Goal: Task Accomplishment & Management: Use online tool/utility

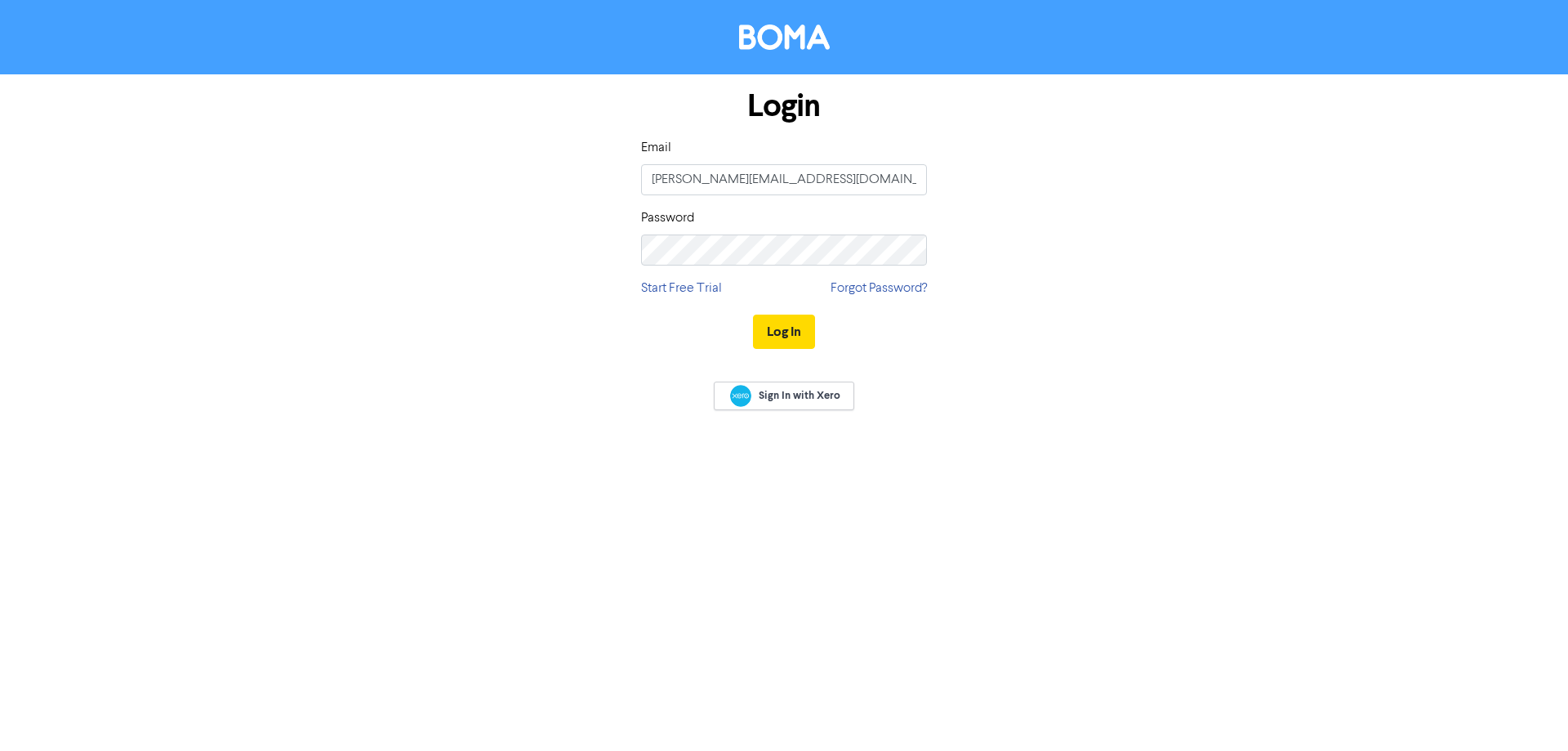
click at [794, 327] on button "Log In" at bounding box center [784, 331] width 62 height 35
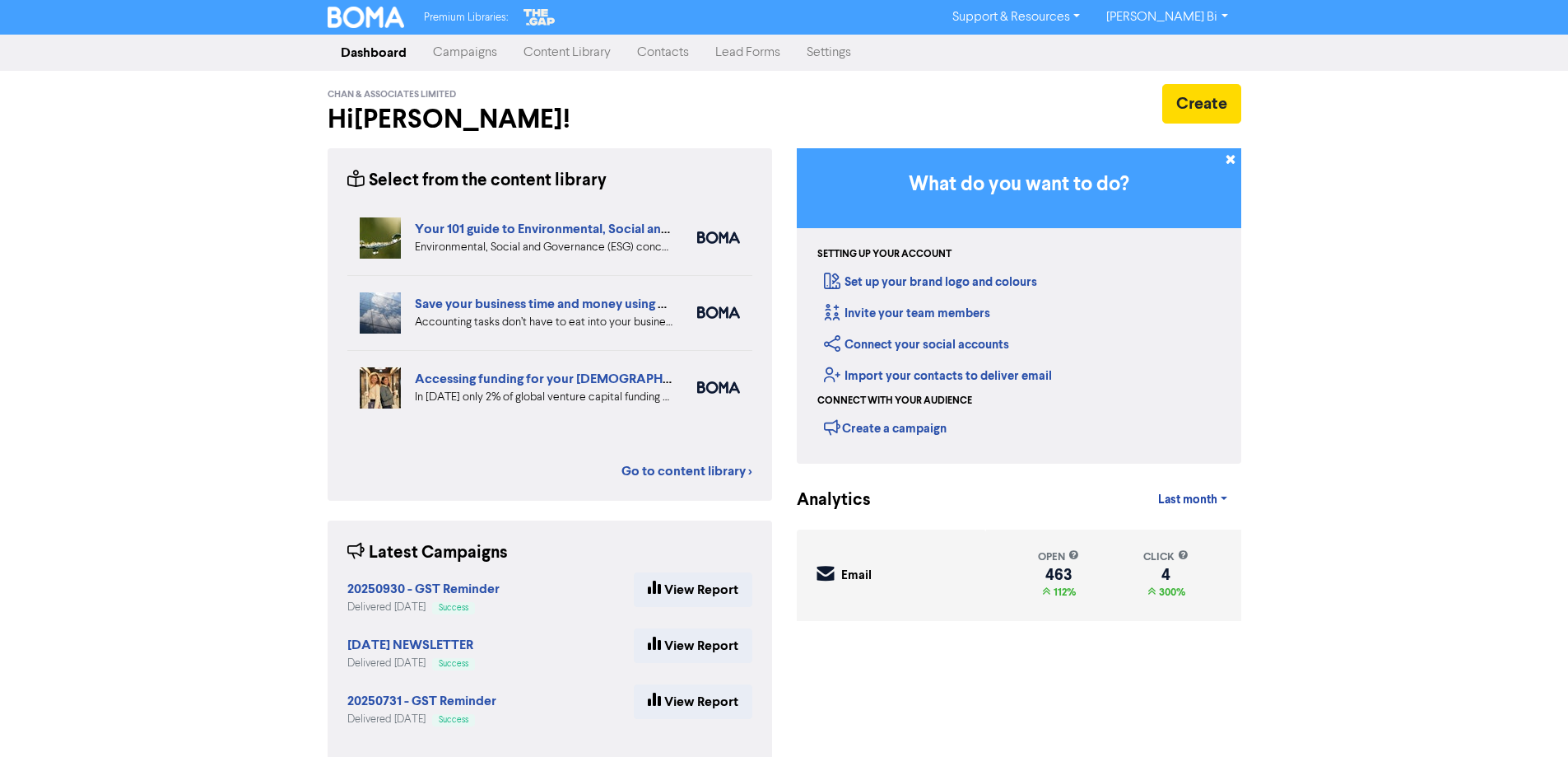
click at [659, 53] on link "Contacts" at bounding box center [663, 52] width 78 height 33
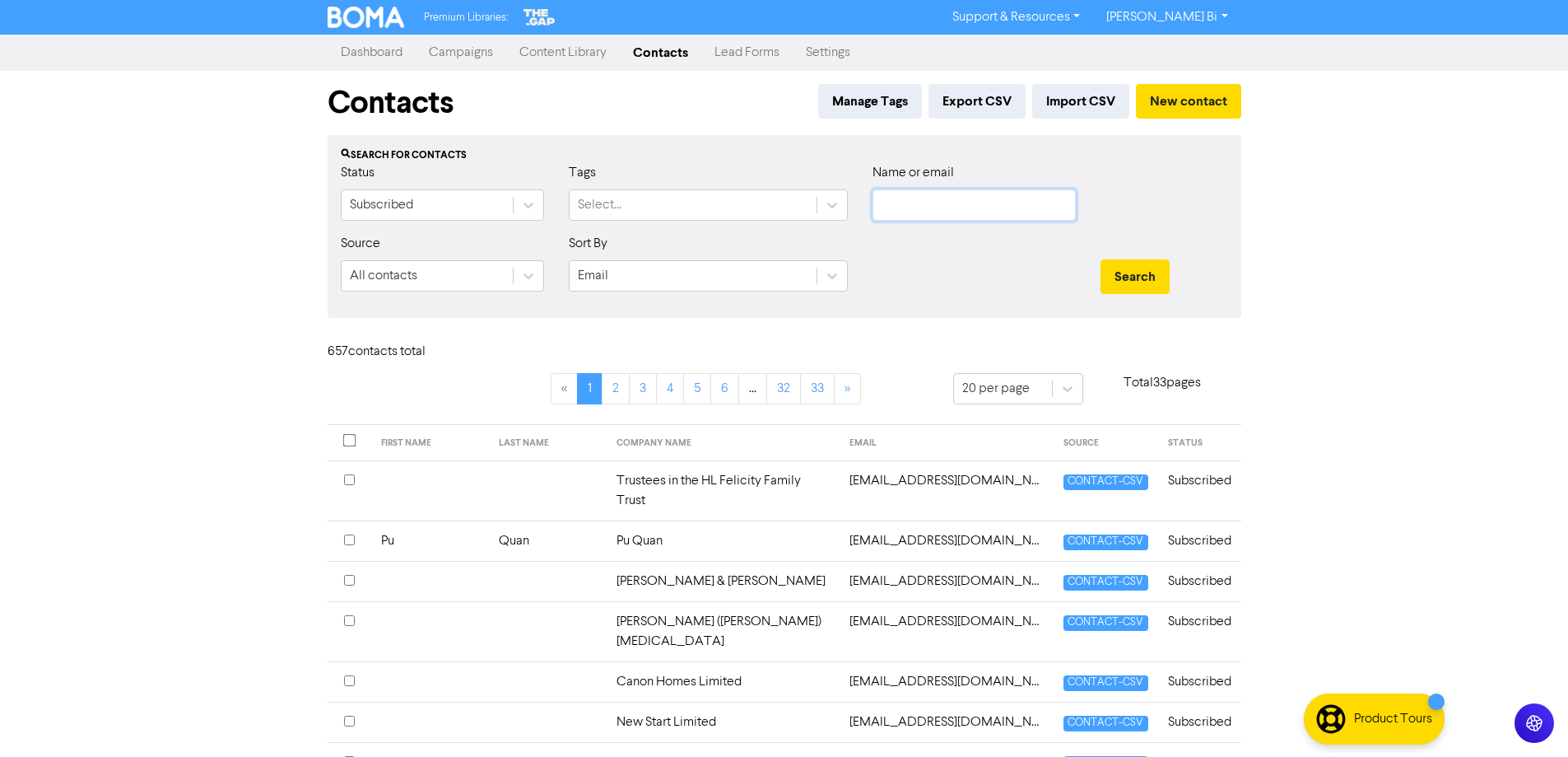
click at [941, 213] on input "text" at bounding box center [974, 204] width 204 height 31
click at [1100, 259] on button "Search" at bounding box center [1134, 276] width 69 height 35
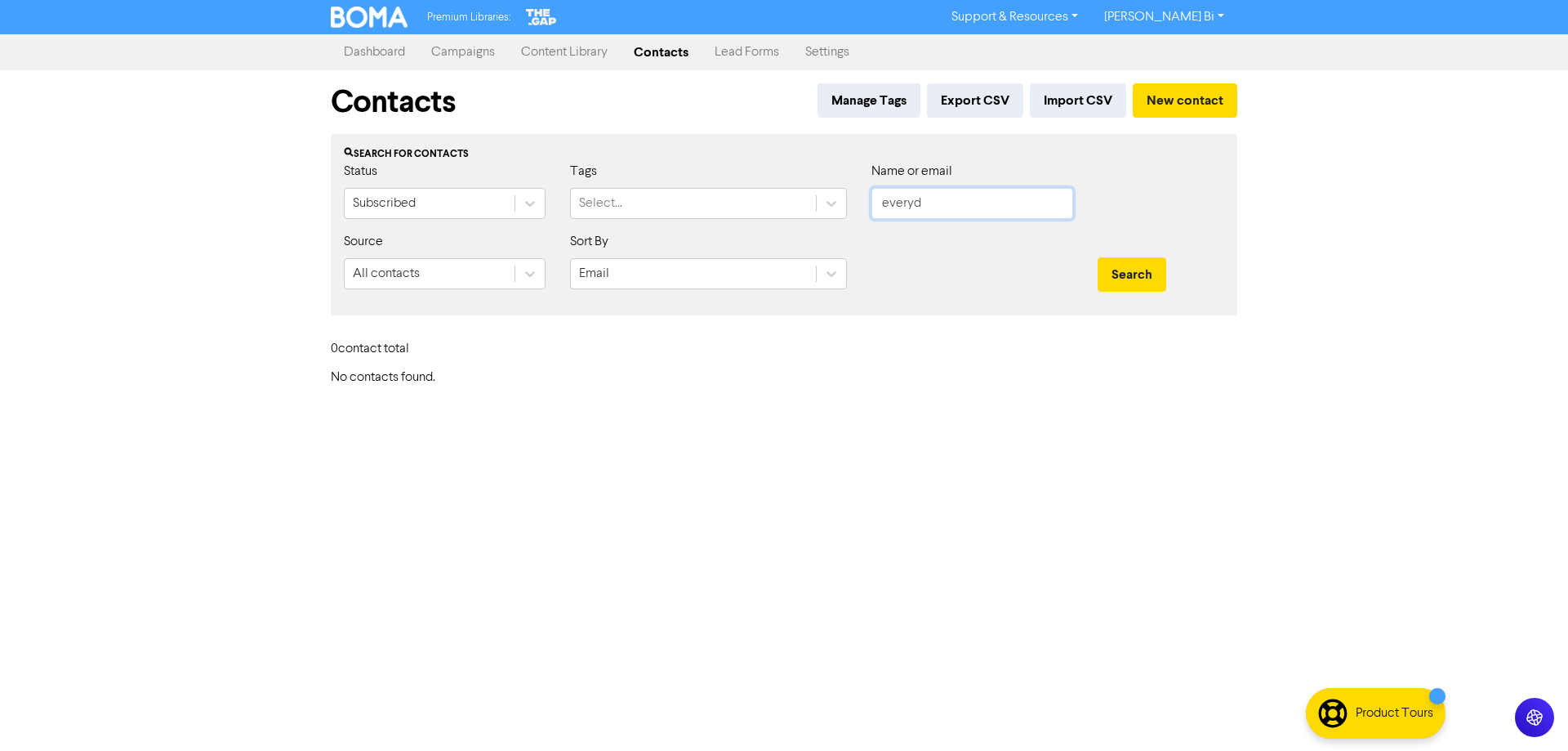
drag, startPoint x: 913, startPoint y: 206, endPoint x: 925, endPoint y: 202, distance: 12.6
click at [913, 206] on input "everyd" at bounding box center [972, 203] width 202 height 31
click at [1098, 257] on button "Search" at bounding box center [1131, 274] width 68 height 35
click at [1142, 265] on button "Search" at bounding box center [1131, 274] width 68 height 35
drag, startPoint x: 947, startPoint y: 207, endPoint x: 728, endPoint y: 212, distance: 219.1
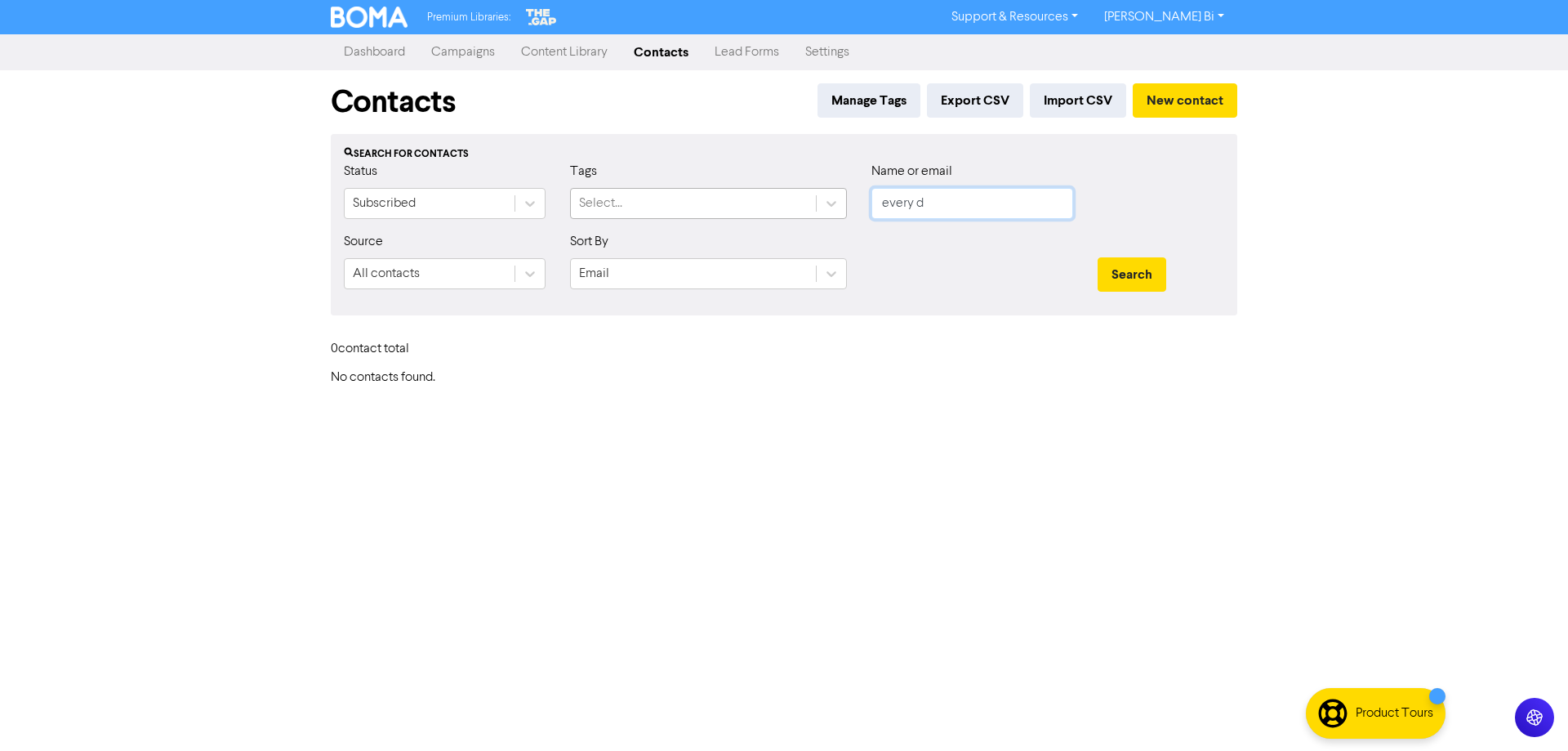
click at [728, 212] on div "Status Subscribed Tags Select... Name or email every d" at bounding box center [784, 197] width 905 height 70
click at [1098, 257] on button "Search" at bounding box center [1131, 274] width 68 height 35
click at [1108, 276] on button "Search" at bounding box center [1131, 274] width 68 height 35
click at [960, 203] on input "westen" at bounding box center [972, 203] width 202 height 31
type input "w"
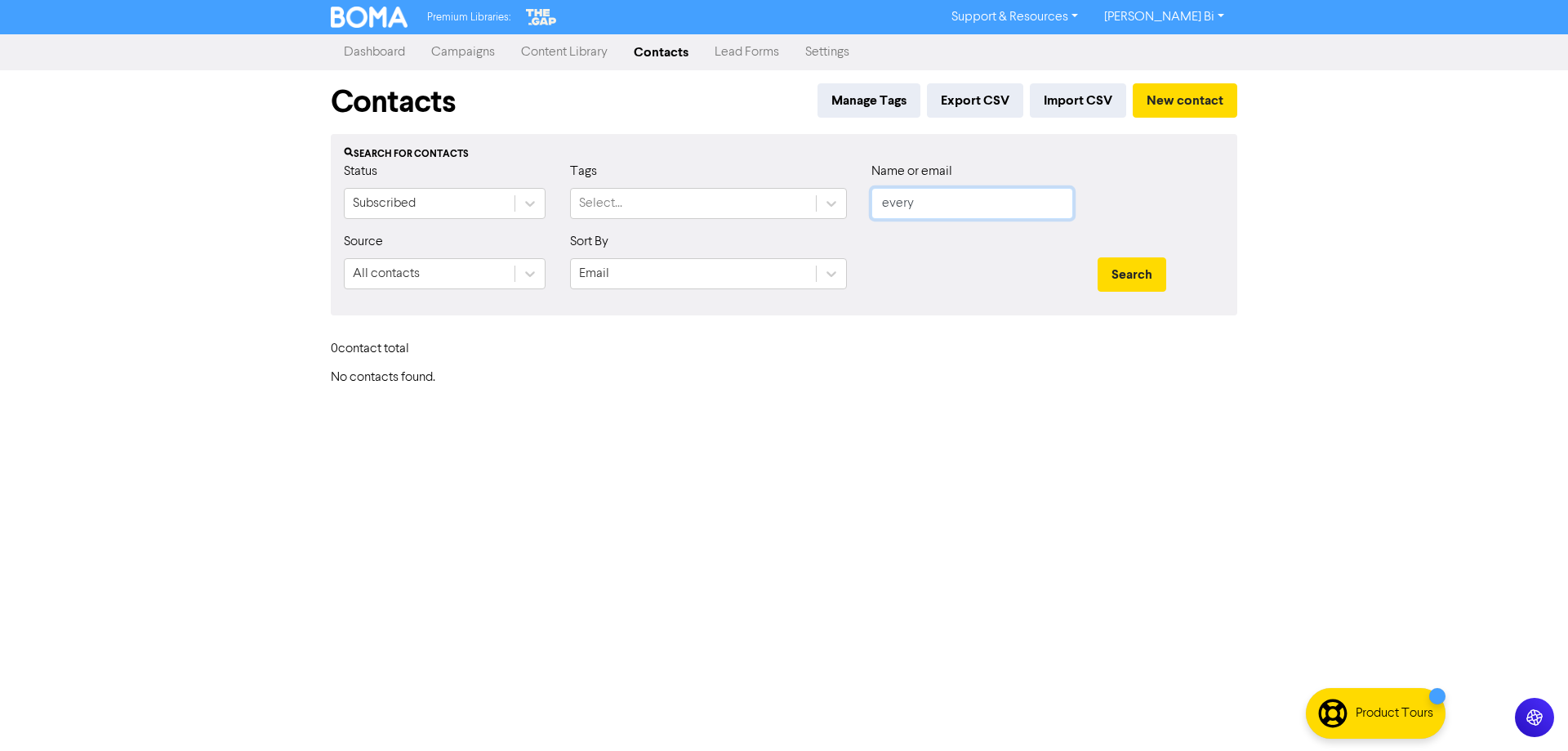
click at [1098, 257] on button "Search" at bounding box center [1131, 274] width 68 height 35
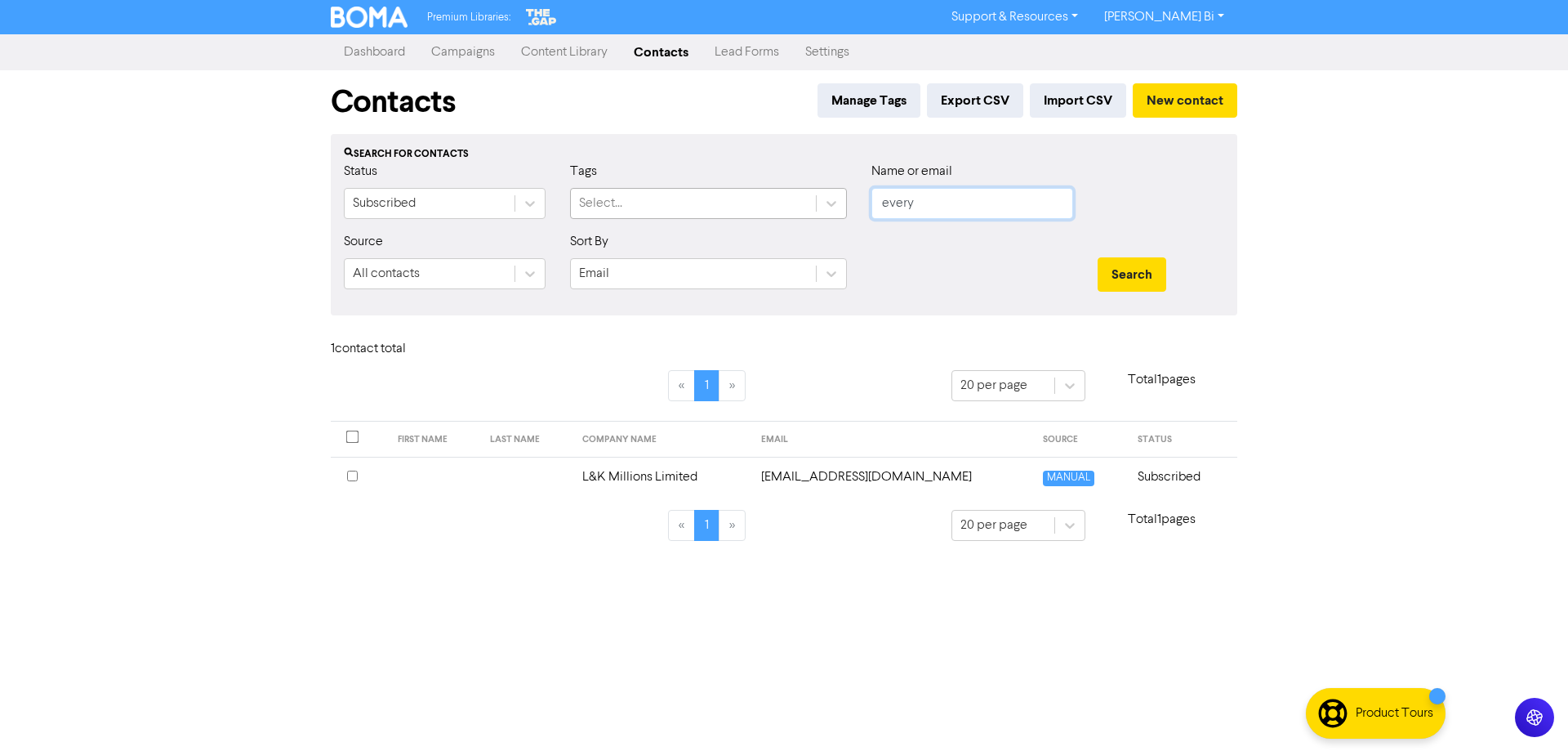
drag, startPoint x: 884, startPoint y: 200, endPoint x: 813, endPoint y: 202, distance: 71.0
click at [813, 202] on div "Status Subscribed Tags Select... Name or email every" at bounding box center [784, 197] width 905 height 70
type input "e"
click at [1098, 257] on button "Search" at bounding box center [1131, 274] width 68 height 35
click at [1139, 276] on button "Search" at bounding box center [1131, 274] width 68 height 35
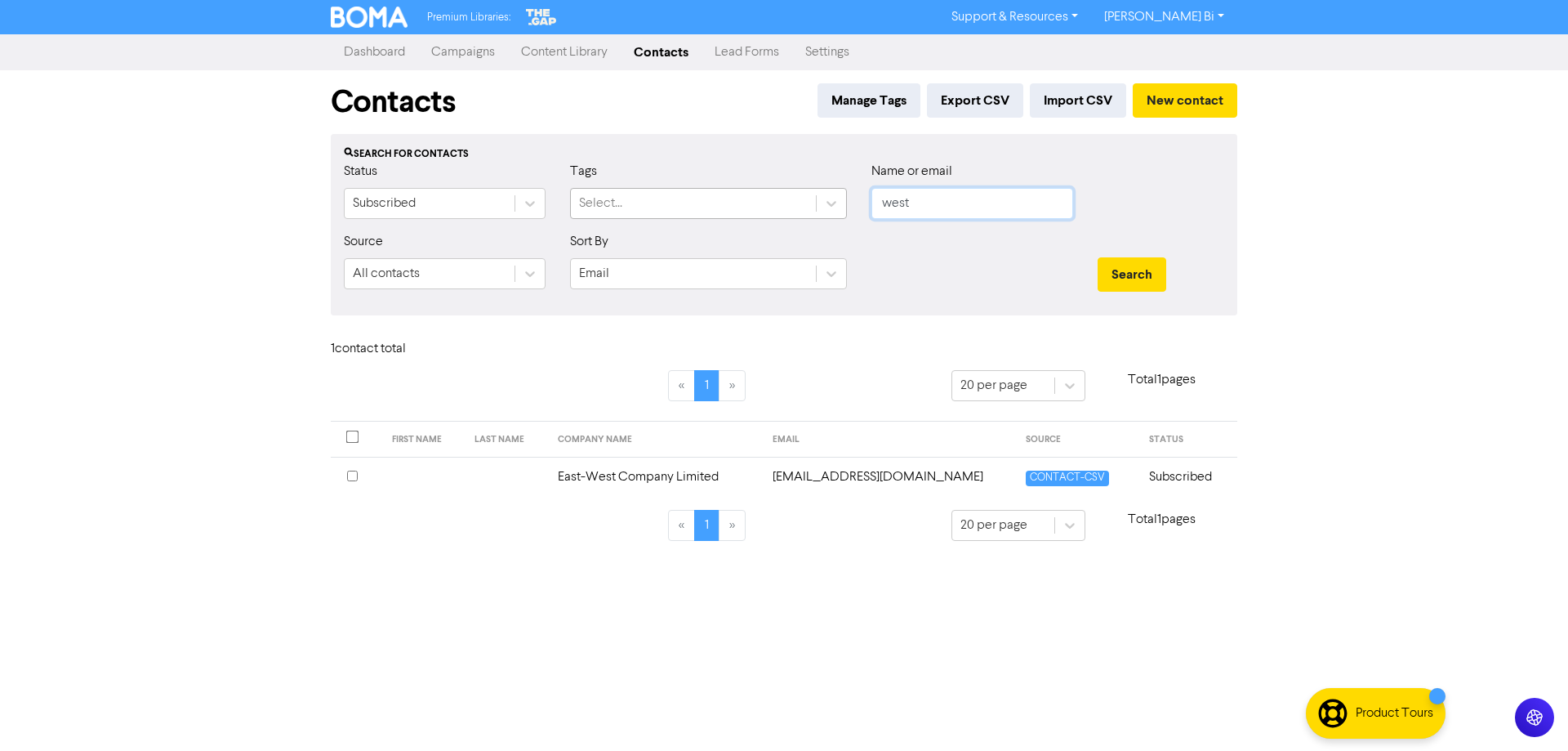
drag, startPoint x: 1001, startPoint y: 192, endPoint x: 734, endPoint y: 206, distance: 267.4
click at [720, 200] on div "Status Subscribed Tags Select... Name or email west" at bounding box center [784, 197] width 905 height 70
paste input "[EMAIL_ADDRESS][DOMAIN_NAME]"
click at [1127, 275] on button "Search" at bounding box center [1131, 274] width 68 height 35
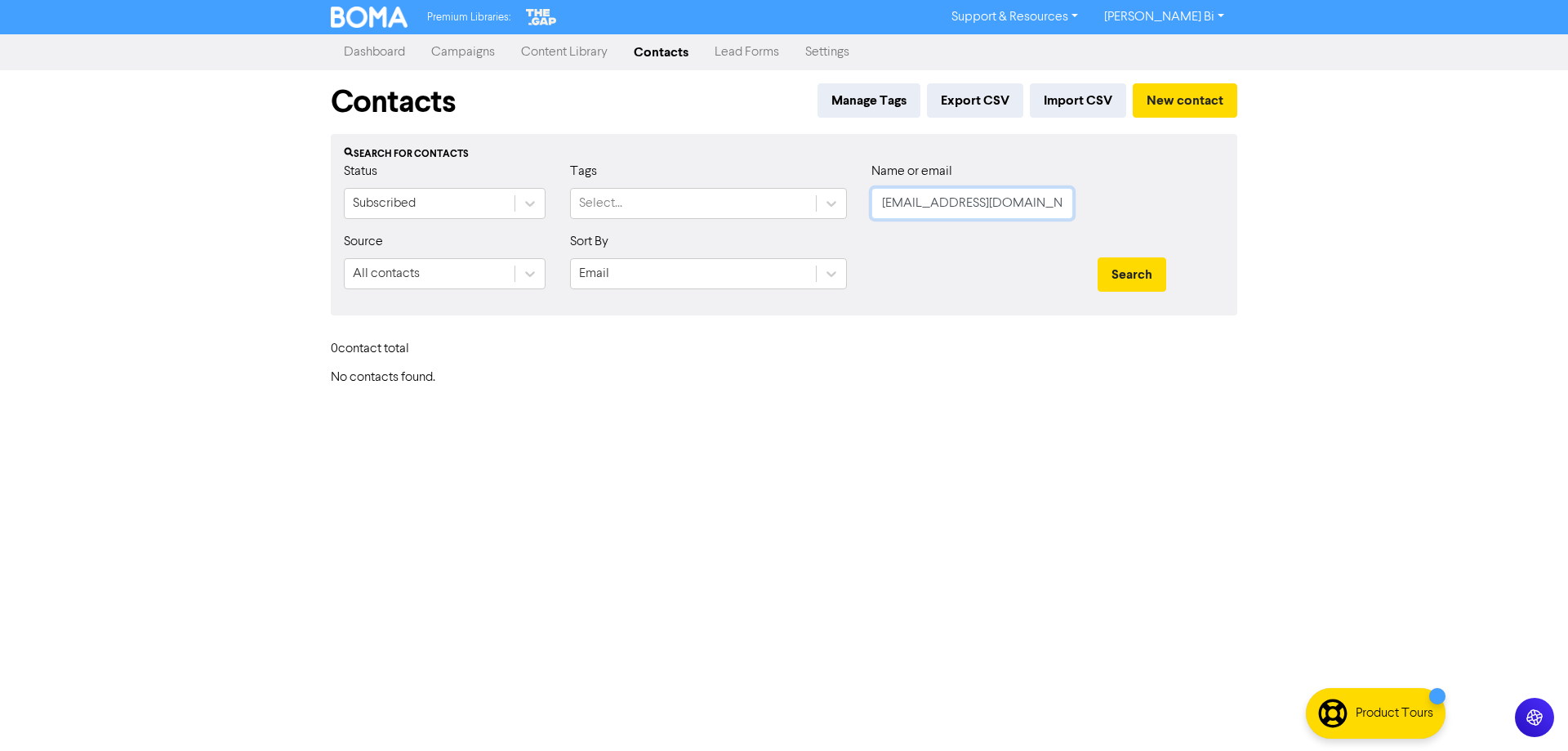
drag, startPoint x: 922, startPoint y: 206, endPoint x: 1334, endPoint y: 198, distance: 412.1
click at [1328, 198] on div "Premium Libraries: Support & Resources Video Tutorials FAQ & Guides Marketing E…" at bounding box center [784, 376] width 1568 height 751
click at [1150, 289] on button "Search" at bounding box center [1131, 274] width 68 height 35
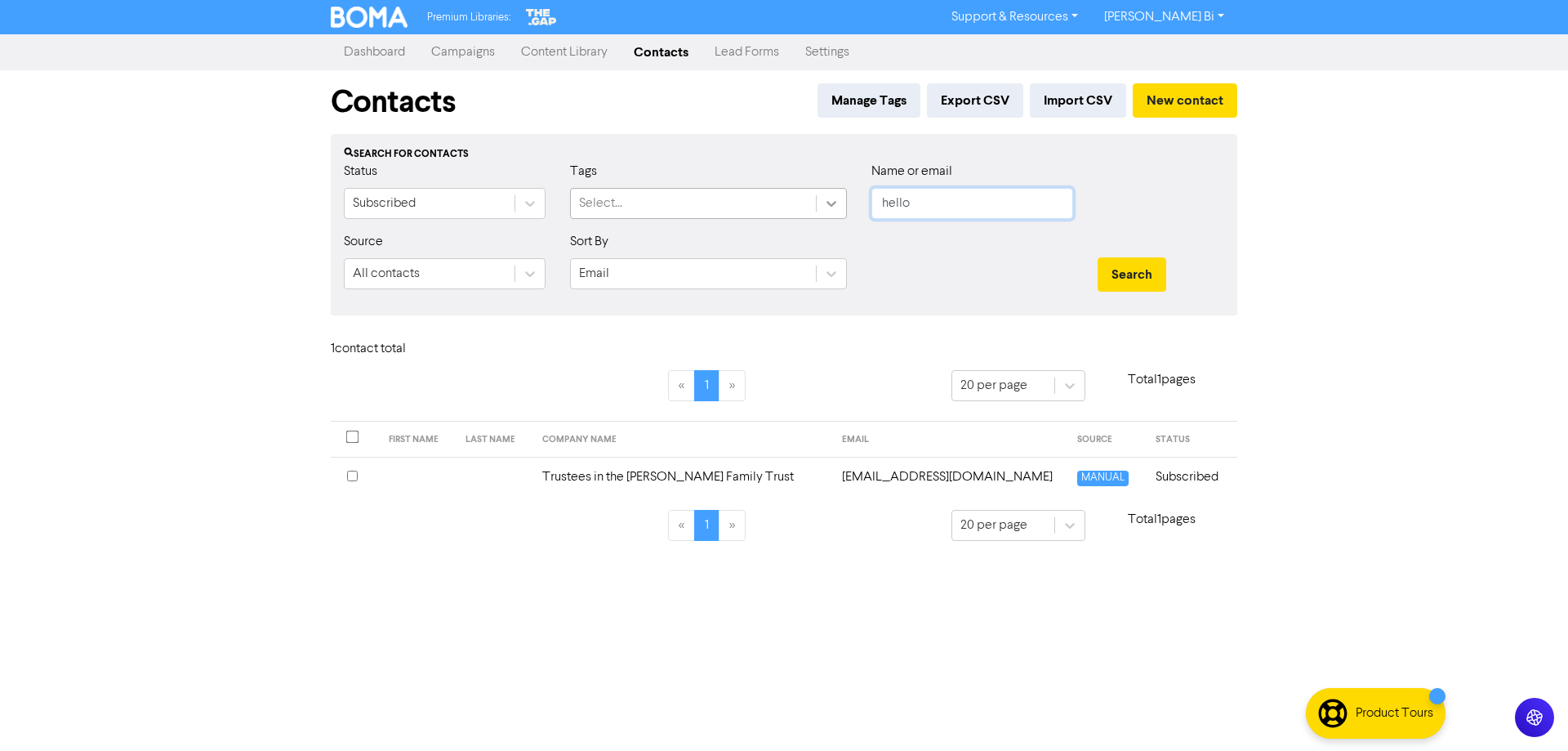
drag, startPoint x: 1028, startPoint y: 204, endPoint x: 834, endPoint y: 202, distance: 194.0
click at [834, 202] on div "Status Subscribed Tags Select... Name or email hello" at bounding box center [784, 197] width 905 height 70
type input "h"
click at [1098, 257] on button "Search" at bounding box center [1131, 274] width 68 height 35
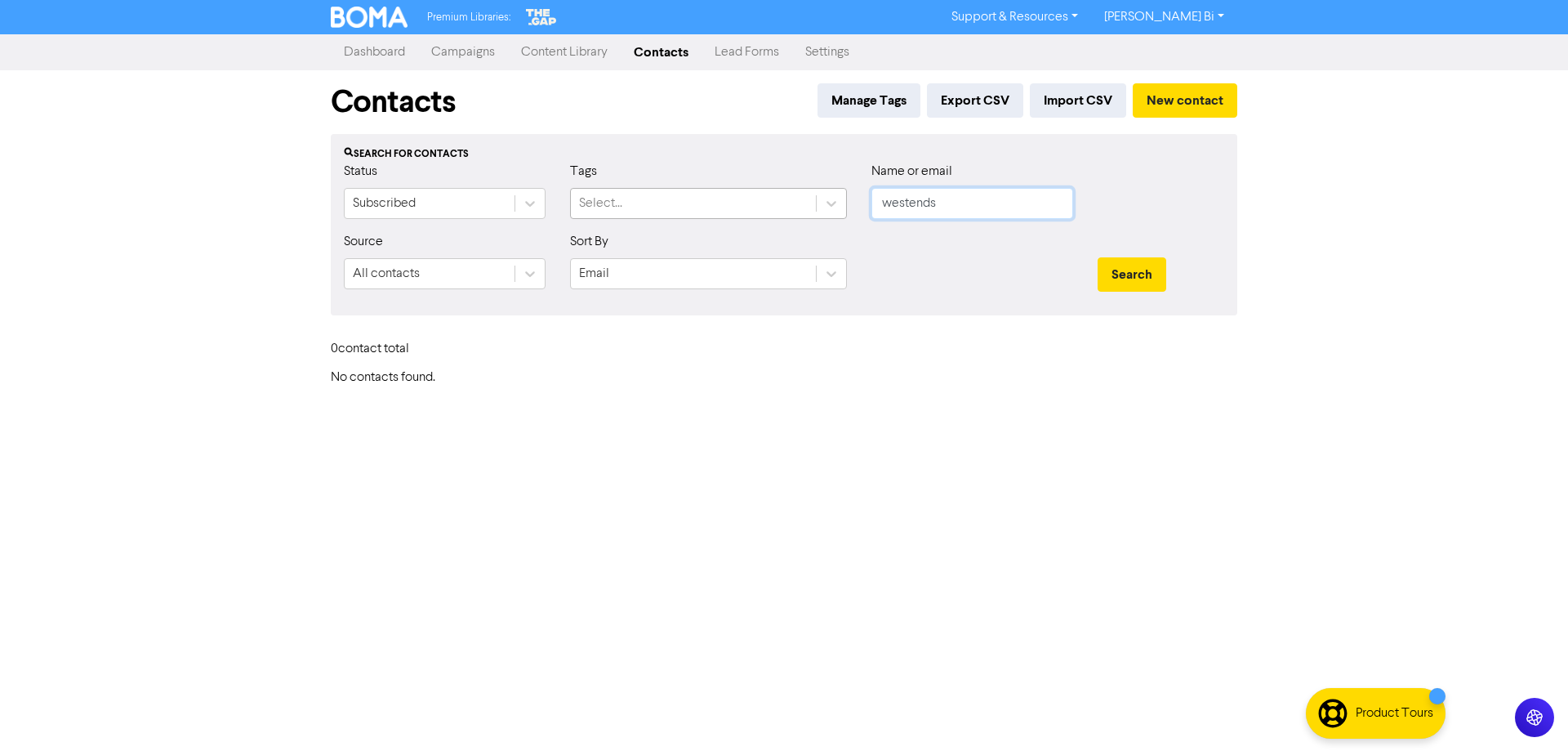
drag, startPoint x: 963, startPoint y: 211, endPoint x: 783, endPoint y: 208, distance: 180.0
click at [783, 208] on div "Status Subscribed Tags Select... Name or email westends" at bounding box center [784, 197] width 905 height 70
click at [1016, 206] on input "westends" at bounding box center [972, 203] width 202 height 31
click at [1098, 257] on button "Search" at bounding box center [1131, 274] width 68 height 35
drag, startPoint x: 1143, startPoint y: 271, endPoint x: 1133, endPoint y: 272, distance: 10.0
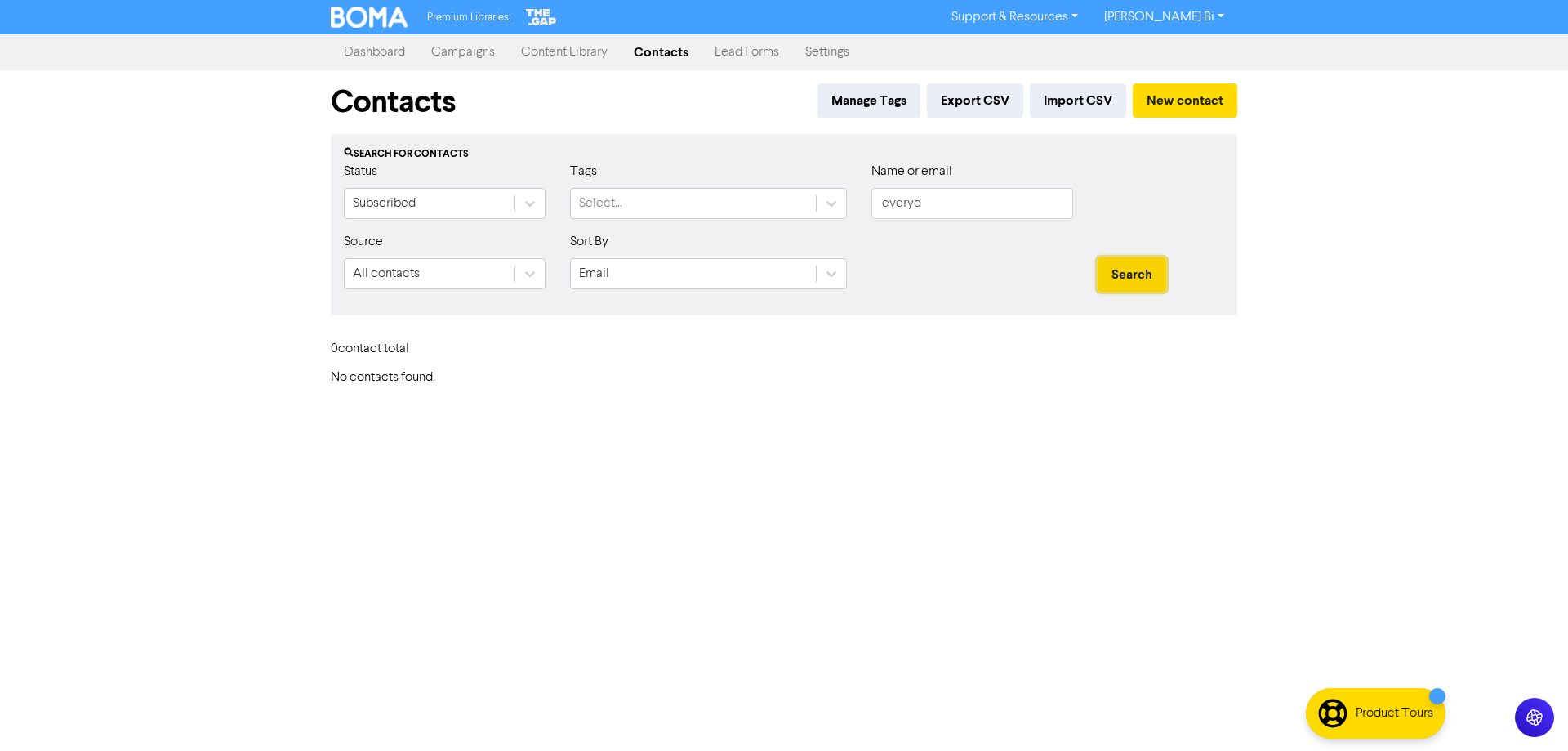
click at [1143, 271] on button "Search" at bounding box center [1131, 274] width 68 height 35
click at [948, 204] on input "everyd" at bounding box center [972, 203] width 202 height 31
type input "e"
click at [1098, 257] on button "Search" at bounding box center [1131, 274] width 68 height 35
click at [794, 215] on div "Status Subscribed Tags Select... Name or email westend" at bounding box center [784, 197] width 905 height 70
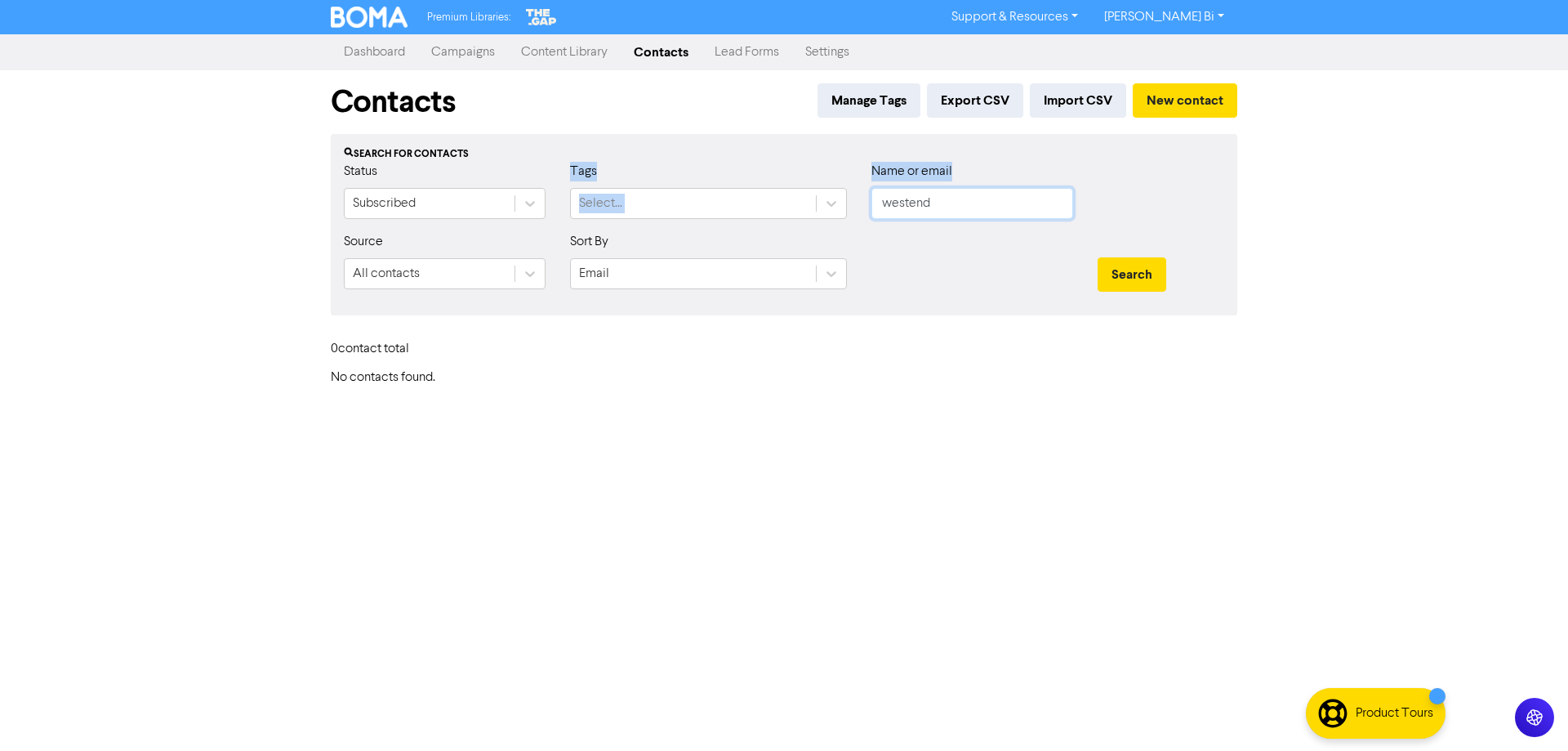
click at [962, 211] on input "westend" at bounding box center [972, 203] width 202 height 31
drag, startPoint x: 953, startPoint y: 206, endPoint x: 839, endPoint y: 205, distance: 114.0
click at [839, 205] on div "Status Subscribed Tags Select... Name or email westend" at bounding box center [784, 197] width 905 height 70
type input "bigdav"
click at [1098, 257] on button "Search" at bounding box center [1131, 274] width 68 height 35
